Goal: Check status: Check status

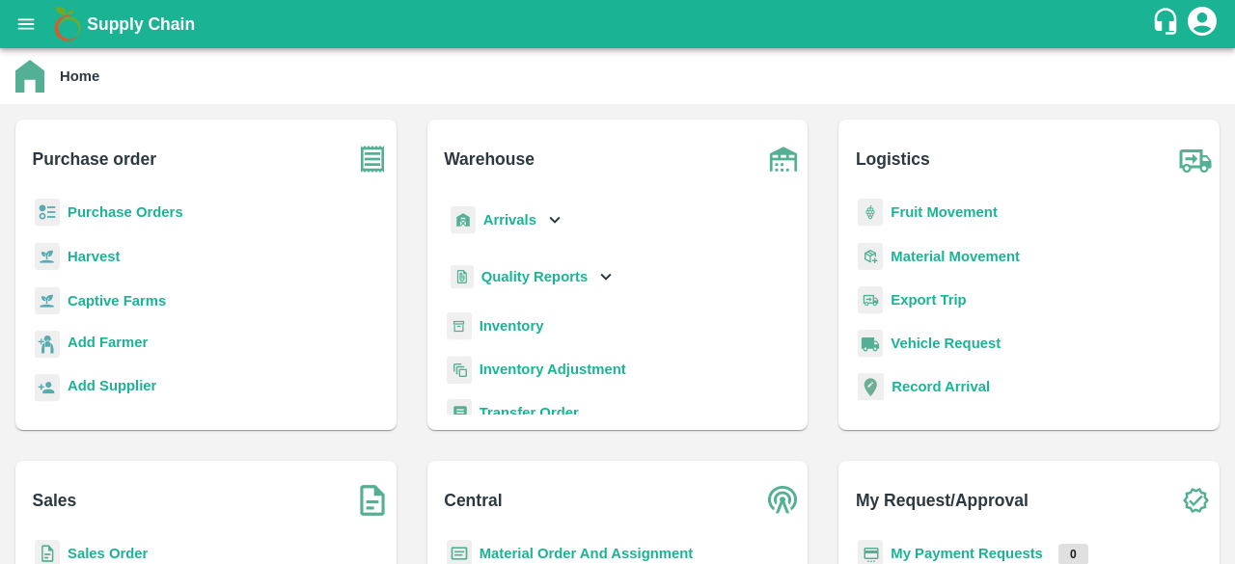
click at [98, 207] on b "Purchase Orders" at bounding box center [126, 212] width 116 height 15
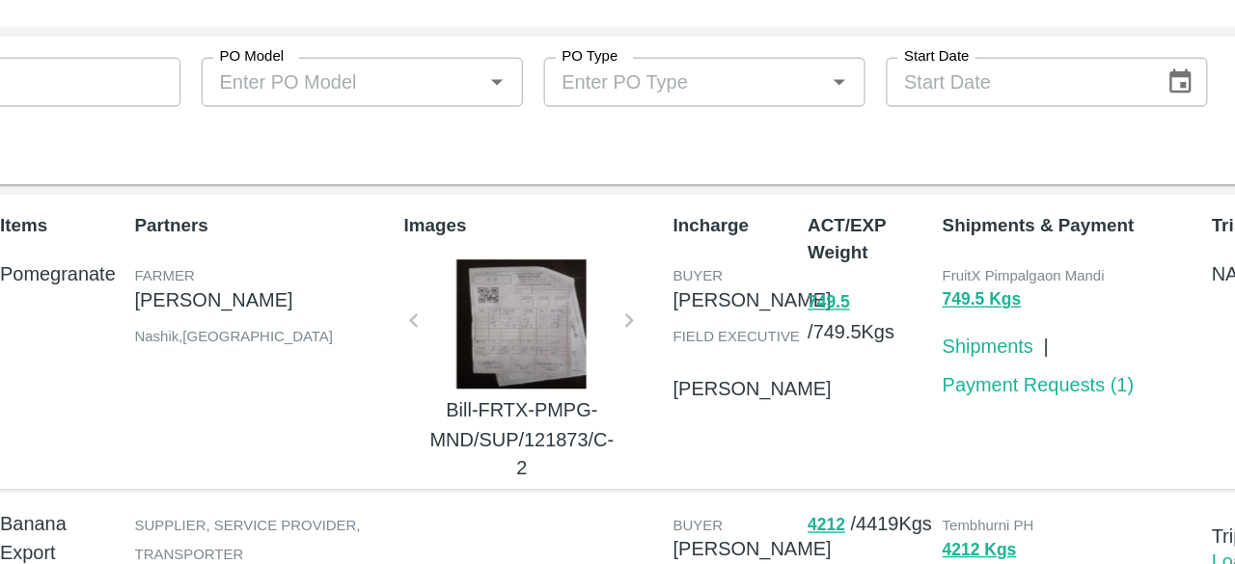
click at [449, 381] on p "Bill-FRTX-PMPG-MND/SUP/121873/C-2" at bounding box center [508, 406] width 145 height 65
click at [433, 329] on div "Images Bill-FRTX-PMPG-MND/SUP/121873/C-2" at bounding box center [513, 334] width 201 height 209
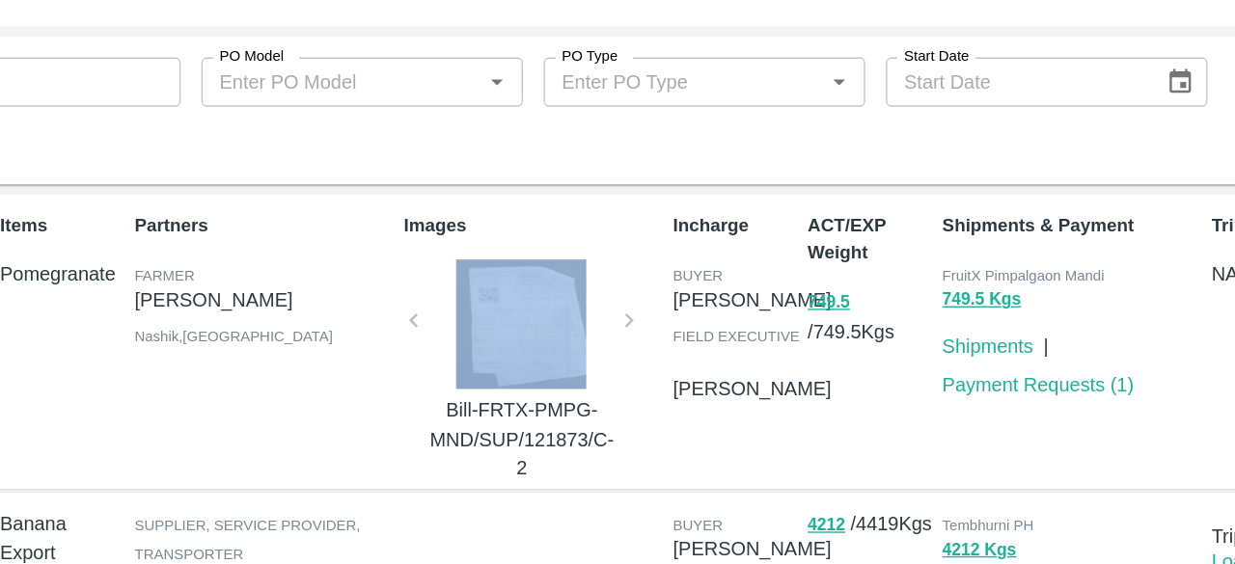
click at [433, 329] on div "Images Bill-FRTX-PMPG-MND/SUP/121873/C-2" at bounding box center [513, 334] width 201 height 209
